Goal: Book appointment/travel/reservation

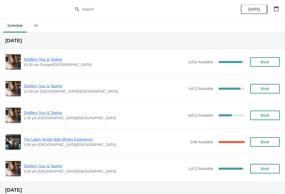
click at [44, 87] on span "Distillery Tour & Tasting" at bounding box center [105, 85] width 162 height 5
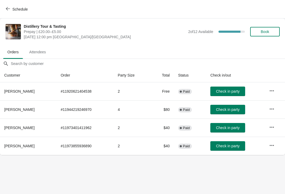
click at [266, 31] on span "Book" at bounding box center [265, 32] width 8 height 4
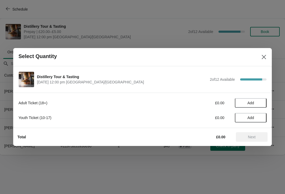
click at [252, 100] on button "Add" at bounding box center [251, 102] width 32 height 9
click at [253, 102] on div "1" at bounding box center [251, 103] width 32 height 6
click at [258, 103] on icon at bounding box center [260, 103] width 6 height 6
click at [259, 101] on icon at bounding box center [260, 103] width 6 height 6
click at [260, 103] on icon at bounding box center [260, 103] width 2 height 2
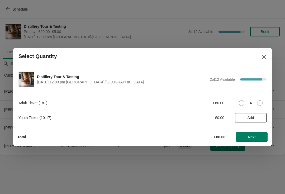
click at [254, 137] on span "Next" at bounding box center [252, 137] width 8 height 4
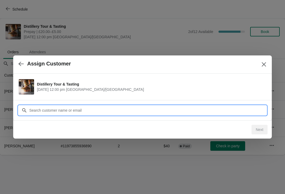
click at [159, 112] on input "Customer" at bounding box center [147, 110] width 237 height 9
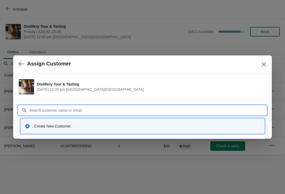
click at [150, 133] on div "Create New Customer" at bounding box center [143, 125] width 244 height 15
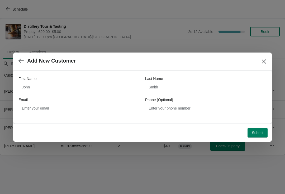
click at [105, 192] on div at bounding box center [142, 97] width 285 height 194
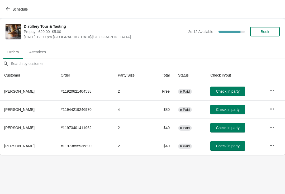
click at [262, 32] on span "Book" at bounding box center [265, 32] width 8 height 4
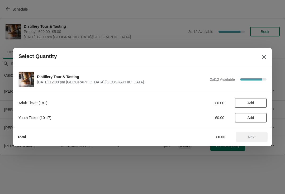
click at [252, 102] on span "Add" at bounding box center [250, 103] width 7 height 4
click at [251, 104] on strong "1" at bounding box center [251, 102] width 2 height 5
click at [258, 103] on icon at bounding box center [260, 103] width 6 height 6
click at [258, 102] on icon at bounding box center [260, 103] width 6 height 6
click at [260, 102] on icon at bounding box center [260, 103] width 6 height 6
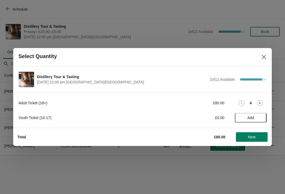
click at [255, 138] on span "Next" at bounding box center [252, 137] width 8 height 4
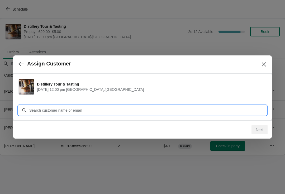
click at [132, 111] on input "Customer" at bounding box center [147, 110] width 237 height 9
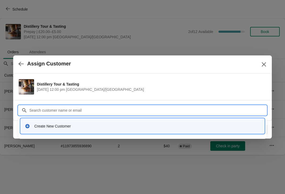
click at [106, 130] on div "Create New Customer" at bounding box center [143, 126] width 240 height 11
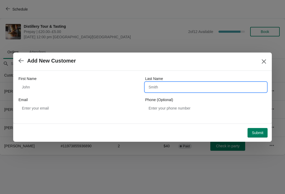
click at [171, 88] on input "Last Name" at bounding box center [205, 86] width 121 height 9
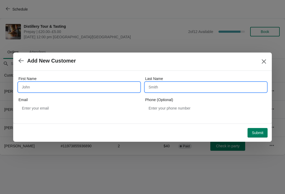
click at [34, 87] on input "First Name" at bounding box center [78, 86] width 121 height 9
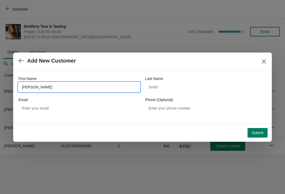
type input "[PERSON_NAME]"
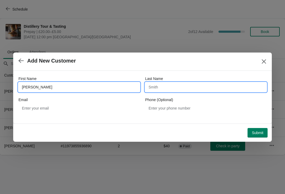
click at [160, 89] on input "Last Name" at bounding box center [205, 86] width 121 height 9
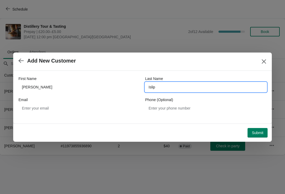
type input "Islip"
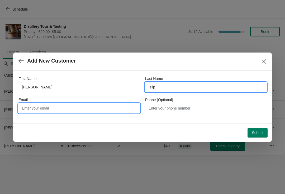
click at [37, 109] on input "Email" at bounding box center [78, 107] width 121 height 9
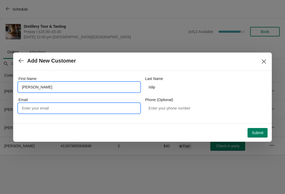
click at [43, 88] on input "[PERSON_NAME]" at bounding box center [78, 86] width 121 height 9
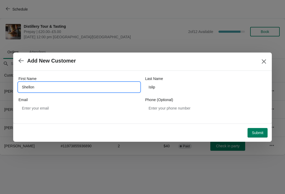
type input "Shellon"
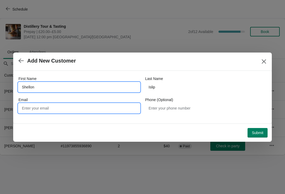
click at [36, 108] on input "Email" at bounding box center [78, 107] width 121 height 9
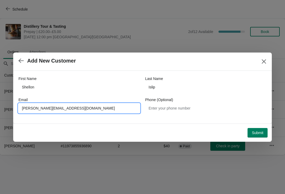
type input "[PERSON_NAME][EMAIL_ADDRESS][DOMAIN_NAME]"
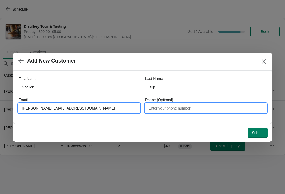
click at [175, 109] on input "Phone (Optional)" at bounding box center [205, 107] width 121 height 9
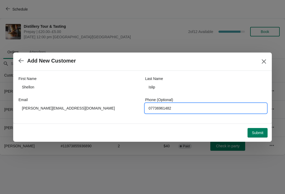
type input "07736961482"
click at [258, 136] on button "Submit" at bounding box center [257, 132] width 20 height 9
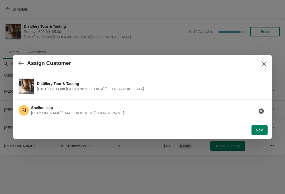
click at [261, 133] on button "Next" at bounding box center [259, 129] width 16 height 9
